Goal: Information Seeking & Learning: Learn about a topic

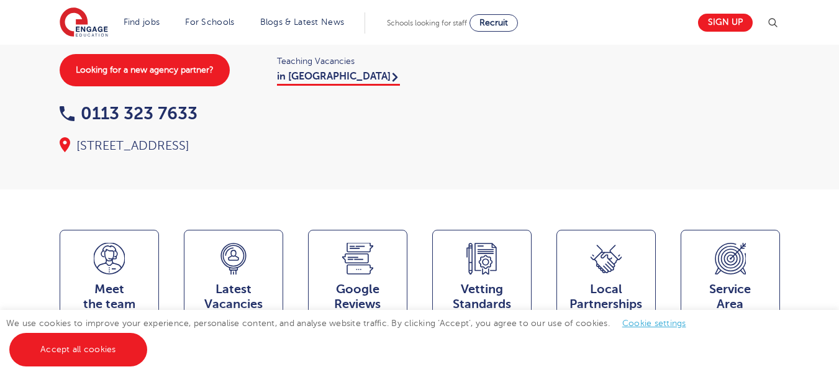
scroll to position [260, 0]
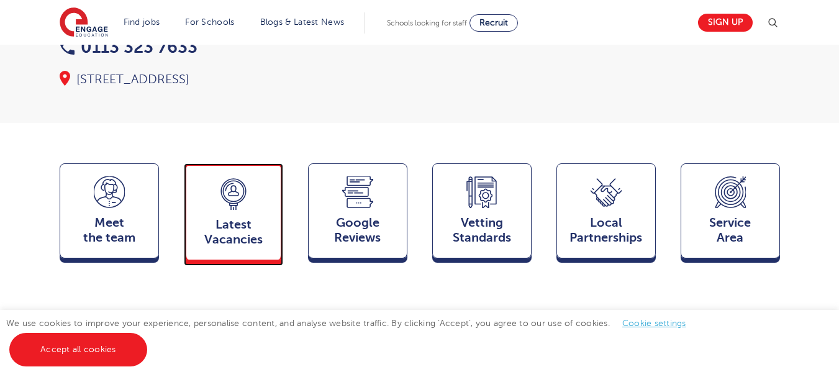
click at [225, 217] on span "Latest Vacancies" at bounding box center [234, 232] width 82 height 30
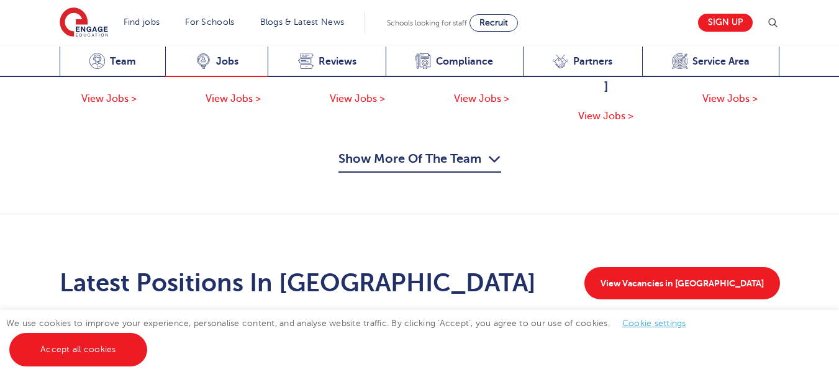
scroll to position [1729, 0]
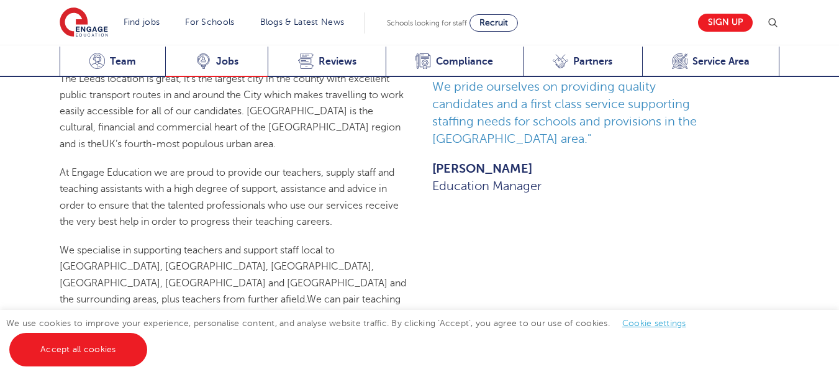
click at [240, 58] on div "Latest Vacancies Jobs" at bounding box center [216, 62] width 102 height 30
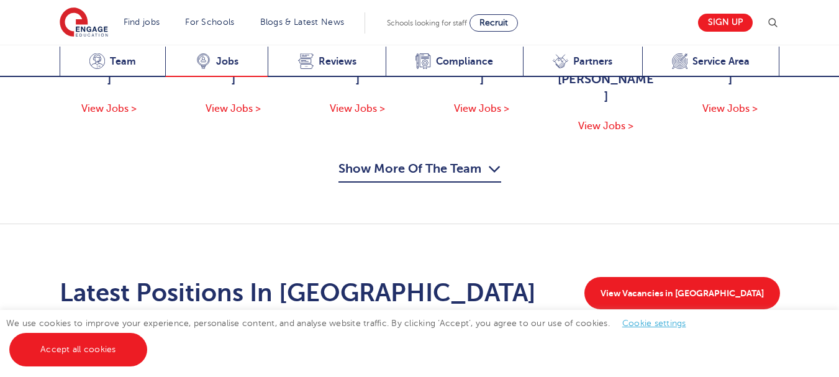
scroll to position [1665, 0]
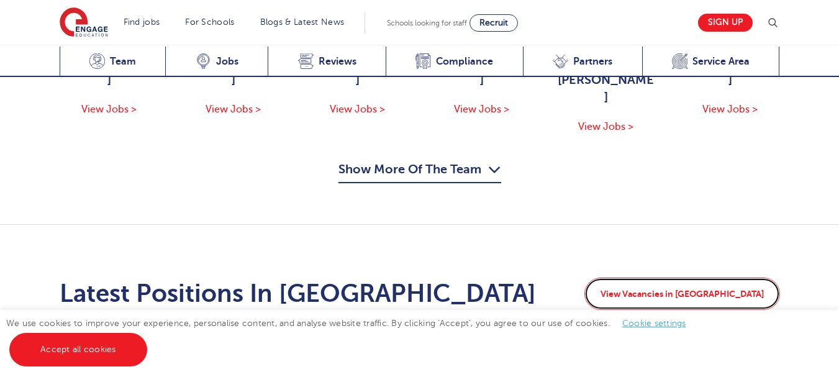
click at [731, 278] on link "View Vacancies in [GEOGRAPHIC_DATA]" at bounding box center [683, 294] width 196 height 32
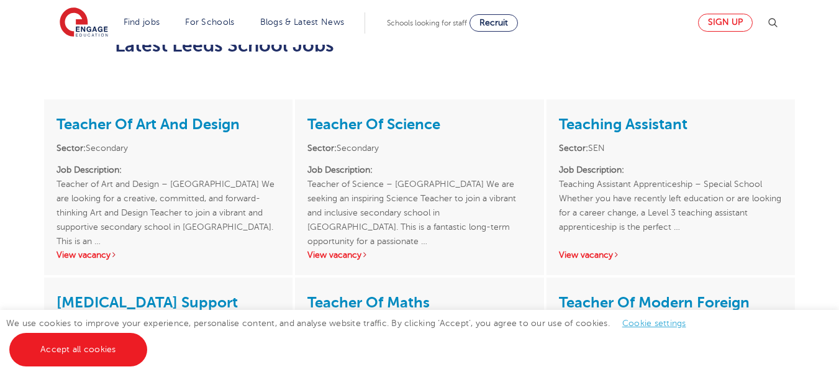
scroll to position [1684, 0]
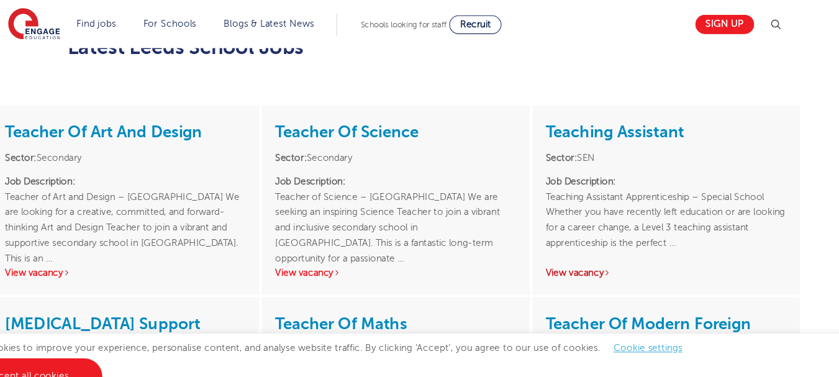
click at [579, 249] on link "View vacancy" at bounding box center [589, 253] width 61 height 9
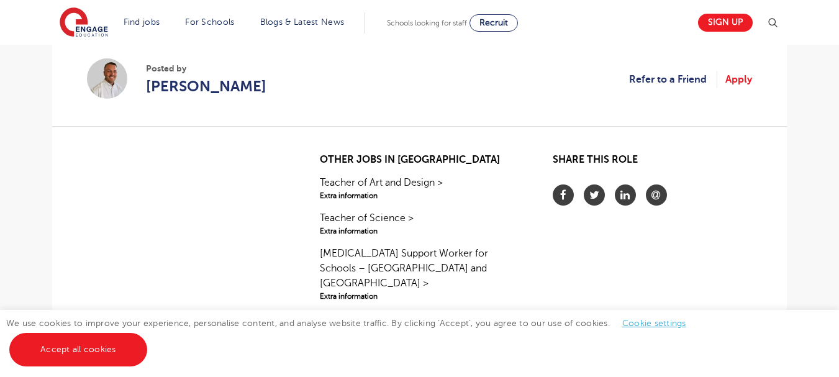
scroll to position [881, 0]
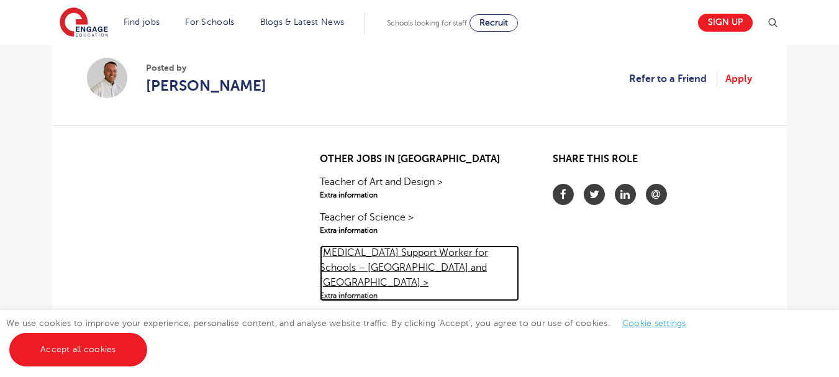
click at [340, 290] on span "Extra information" at bounding box center [419, 295] width 199 height 11
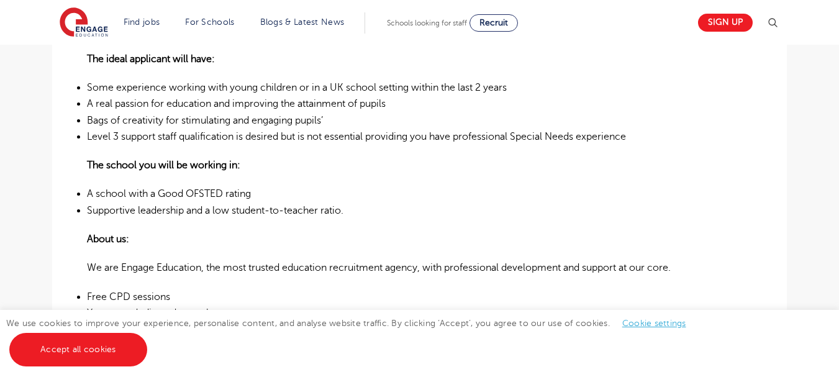
scroll to position [976, 0]
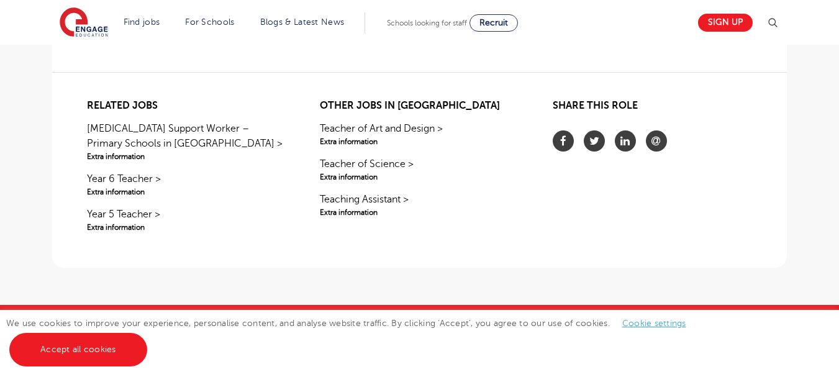
scroll to position [1508, 0]
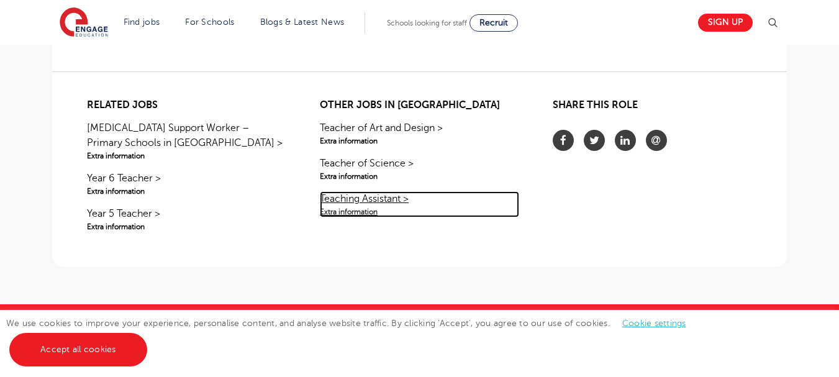
click at [358, 206] on span "Extra information" at bounding box center [419, 211] width 199 height 11
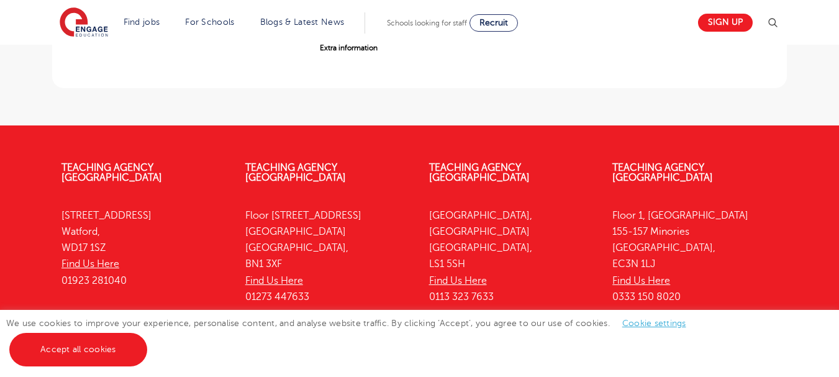
scroll to position [1146, 0]
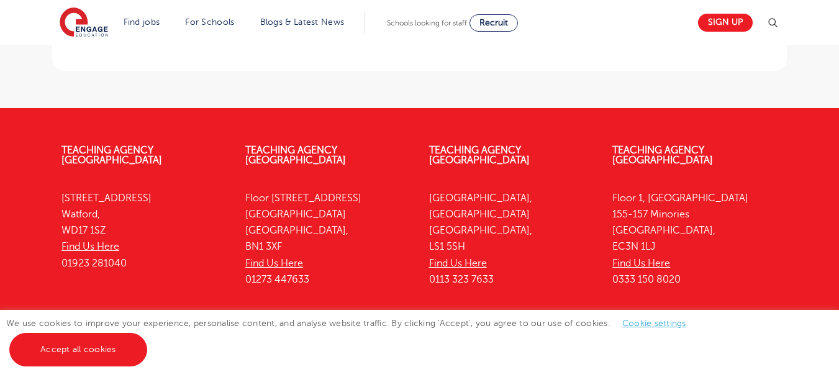
click at [742, 127] on div "Teaching Agency London Floor 1, Portsoken House 155-157 Minories London, EC3N 1…" at bounding box center [695, 218] width 184 height 183
